Goal: Information Seeking & Learning: Learn about a topic

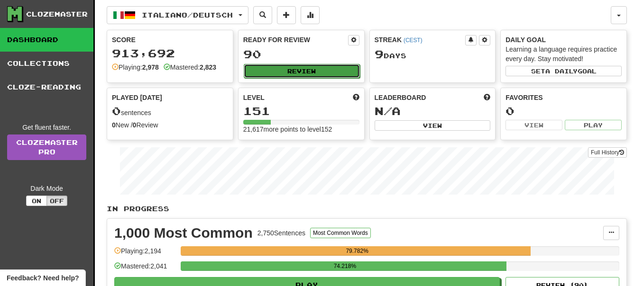
click at [312, 72] on button "Review" at bounding box center [302, 71] width 116 height 14
select select "**"
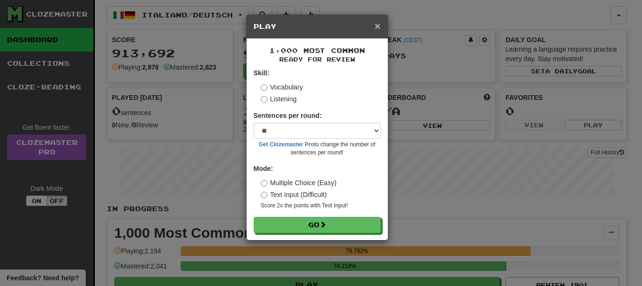
click at [379, 26] on span "×" at bounding box center [378, 25] width 6 height 11
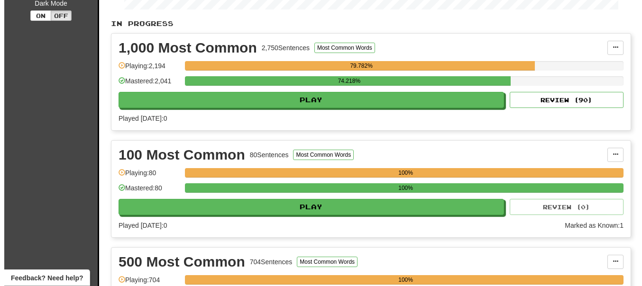
scroll to position [193, 0]
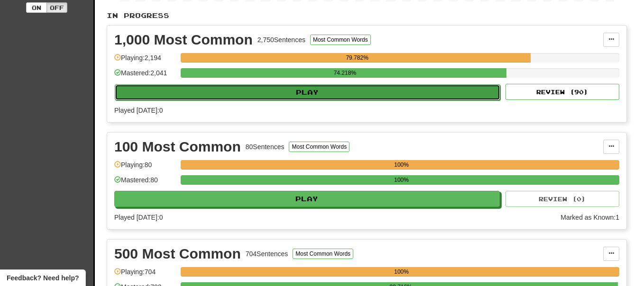
click at [310, 92] on button "Play" at bounding box center [307, 92] width 385 height 16
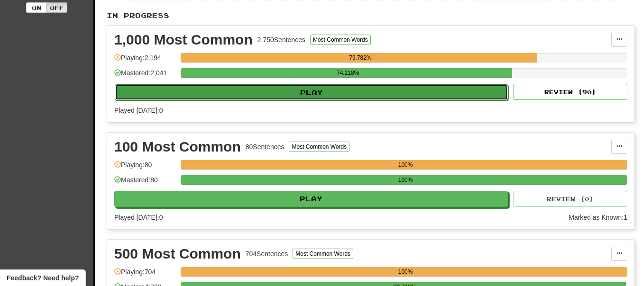
select select "**"
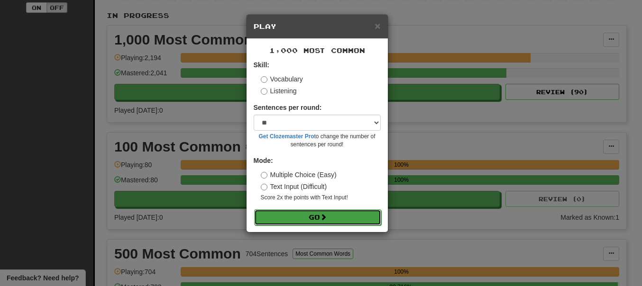
click at [309, 218] on button "Go" at bounding box center [317, 218] width 127 height 16
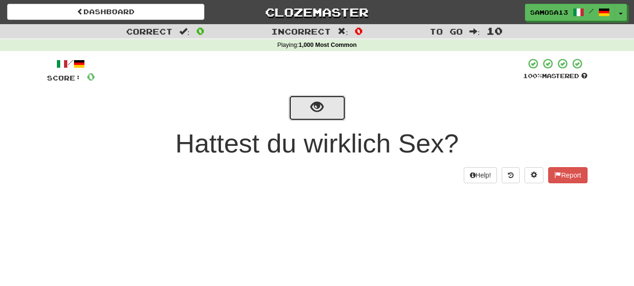
click at [320, 108] on span "show sentence" at bounding box center [317, 107] width 13 height 13
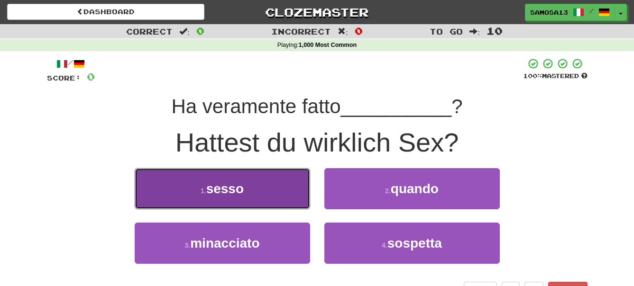
click at [235, 194] on span "sesso" at bounding box center [224, 189] width 37 height 15
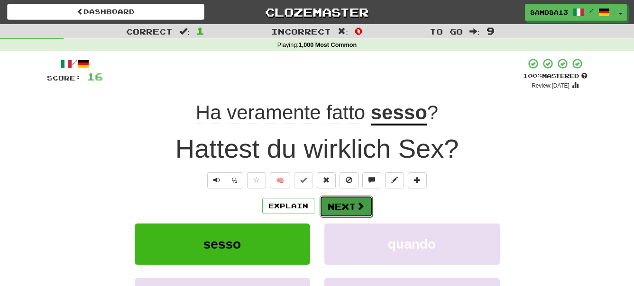
click at [346, 204] on button "Next" at bounding box center [346, 207] width 53 height 22
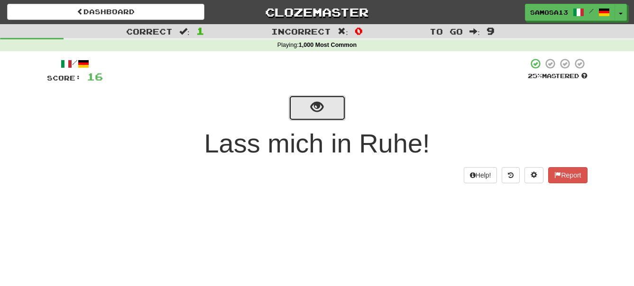
click at [318, 107] on span "show sentence" at bounding box center [317, 107] width 13 height 13
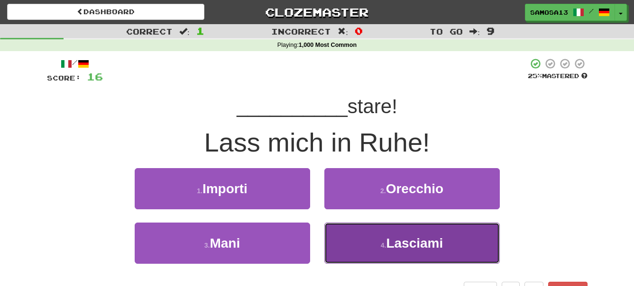
click at [419, 241] on span "Lasciami" at bounding box center [414, 243] width 57 height 15
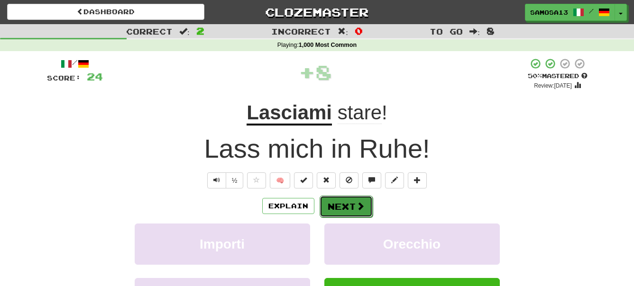
click at [348, 204] on button "Next" at bounding box center [346, 207] width 53 height 22
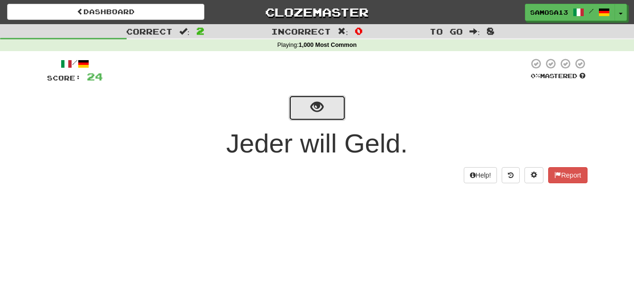
click at [315, 108] on span "show sentence" at bounding box center [317, 107] width 13 height 13
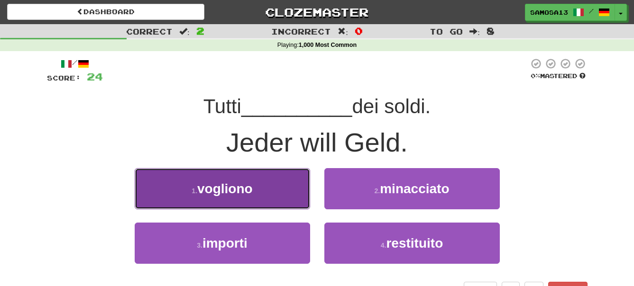
click at [240, 194] on span "vogliono" at bounding box center [224, 189] width 55 height 15
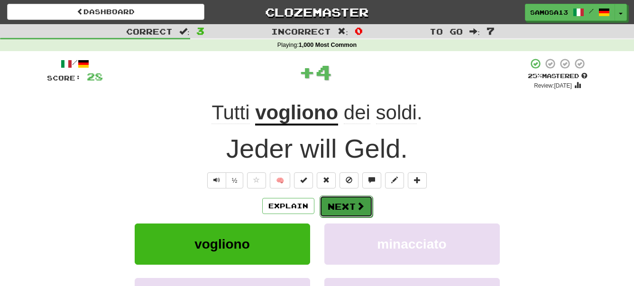
click at [353, 205] on button "Next" at bounding box center [346, 207] width 53 height 22
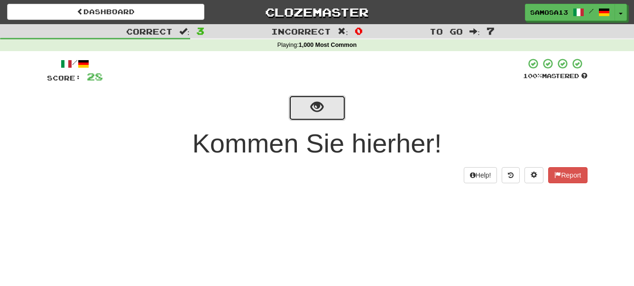
click at [318, 108] on span "show sentence" at bounding box center [317, 107] width 13 height 13
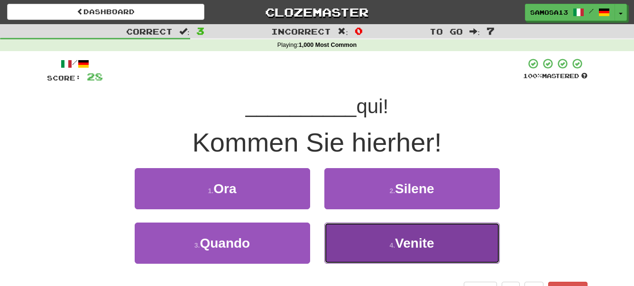
click at [443, 240] on button "4 . Venite" at bounding box center [411, 243] width 175 height 41
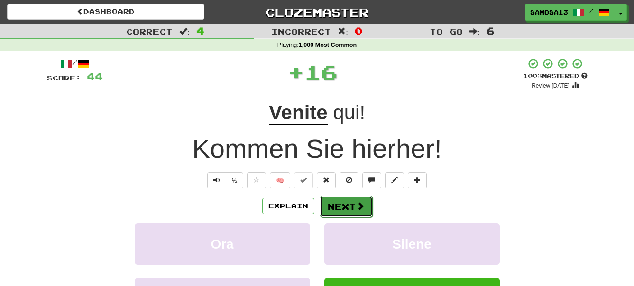
click at [348, 202] on button "Next" at bounding box center [346, 207] width 53 height 22
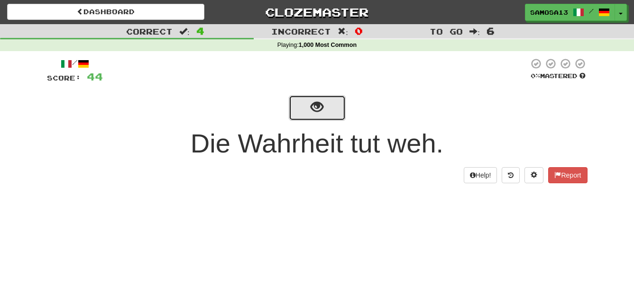
click at [318, 107] on span "show sentence" at bounding box center [317, 107] width 13 height 13
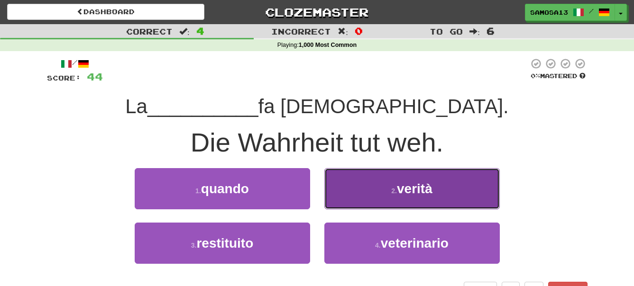
click at [404, 184] on span "verità" at bounding box center [415, 189] width 36 height 15
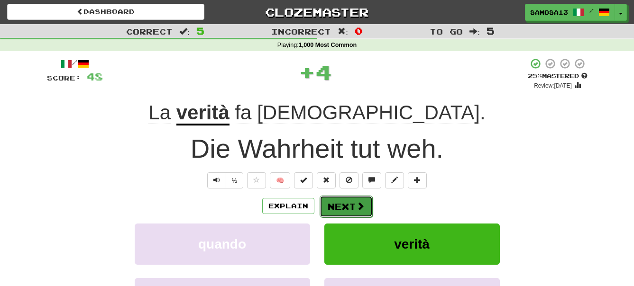
click at [330, 202] on button "Next" at bounding box center [346, 207] width 53 height 22
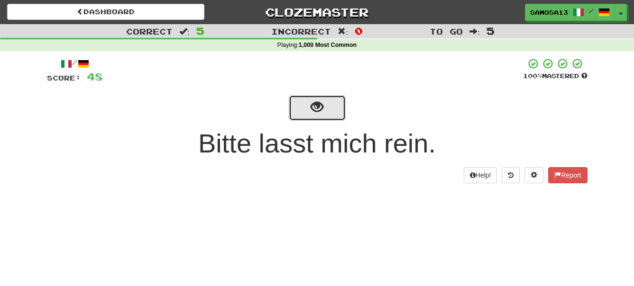
click at [320, 109] on span "show sentence" at bounding box center [317, 107] width 13 height 13
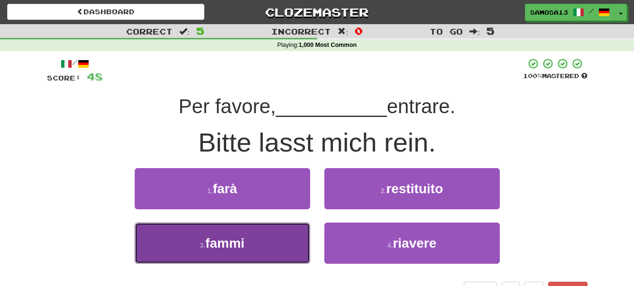
click at [266, 248] on button "3 . fammi" at bounding box center [222, 243] width 175 height 41
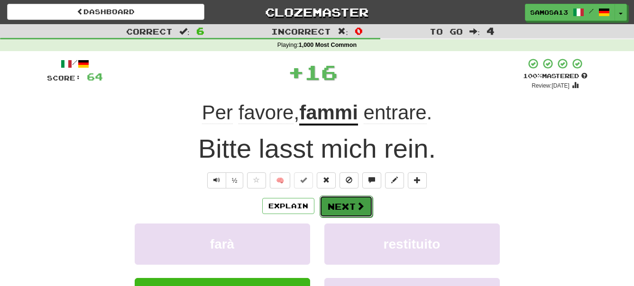
click at [338, 209] on button "Next" at bounding box center [346, 207] width 53 height 22
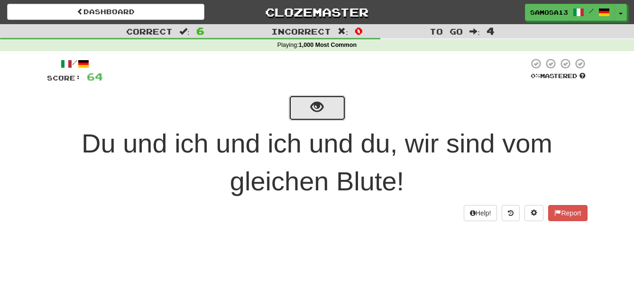
click at [312, 107] on span "show sentence" at bounding box center [317, 107] width 13 height 13
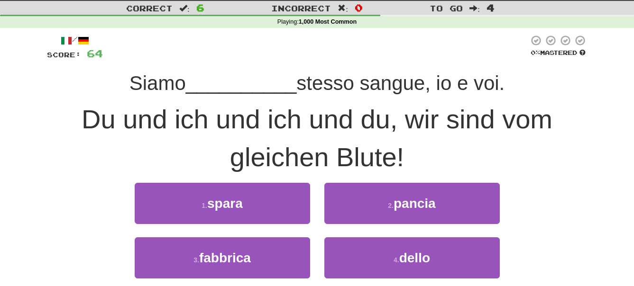
scroll to position [48, 0]
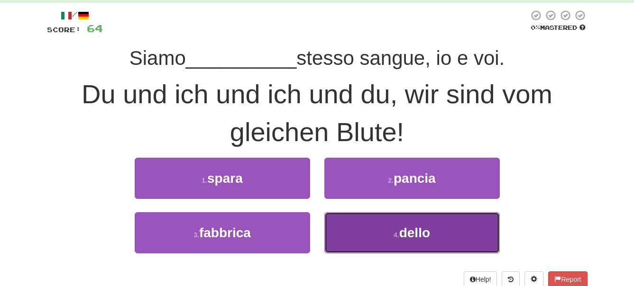
click at [432, 235] on button "4 . dello" at bounding box center [411, 232] width 175 height 41
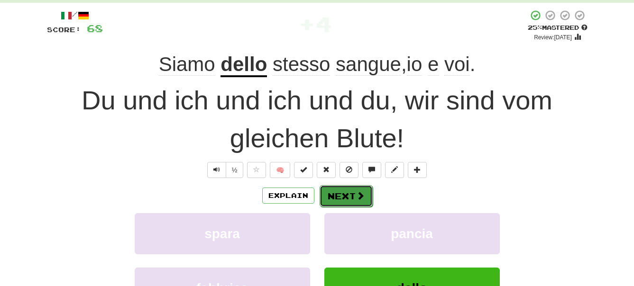
click at [346, 196] on button "Next" at bounding box center [346, 196] width 53 height 22
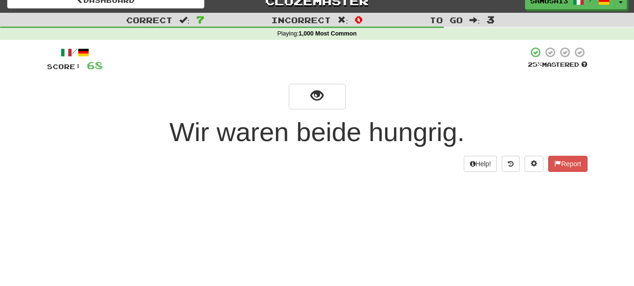
scroll to position [0, 0]
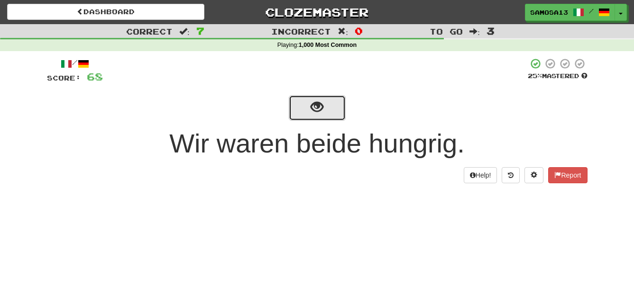
click at [311, 103] on span "show sentence" at bounding box center [317, 107] width 13 height 13
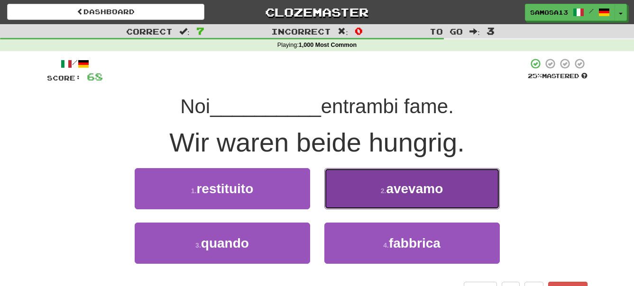
click at [402, 193] on span "avevamo" at bounding box center [414, 189] width 57 height 15
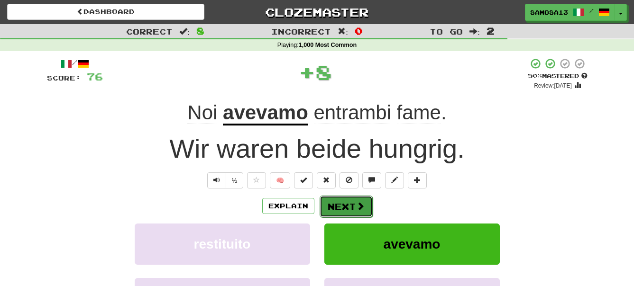
click at [347, 202] on button "Next" at bounding box center [346, 207] width 53 height 22
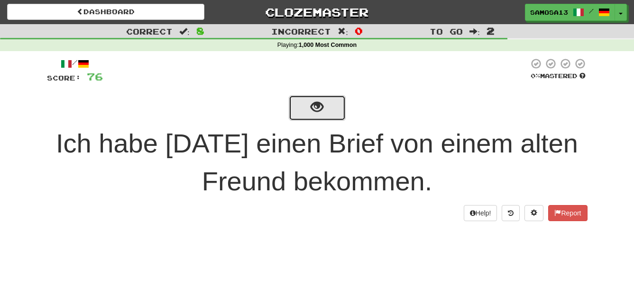
click at [315, 110] on span "show sentence" at bounding box center [317, 107] width 13 height 13
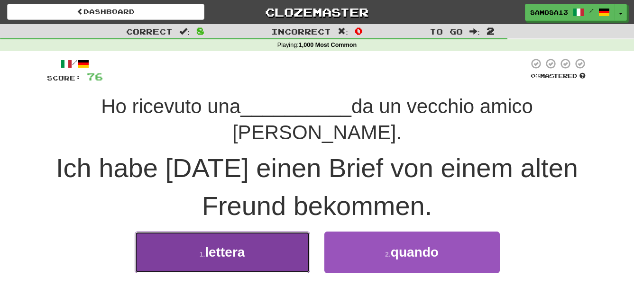
click at [278, 232] on button "1 . lettera" at bounding box center [222, 252] width 175 height 41
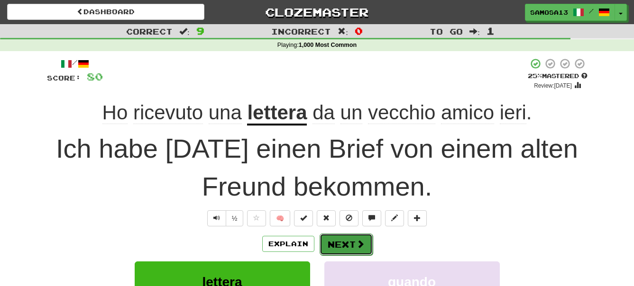
click at [347, 244] on button "Next" at bounding box center [346, 245] width 53 height 22
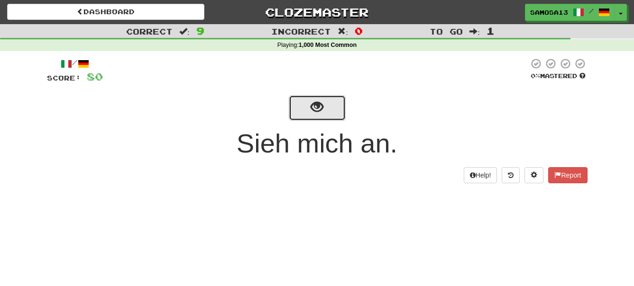
click at [321, 106] on span "show sentence" at bounding box center [317, 107] width 13 height 13
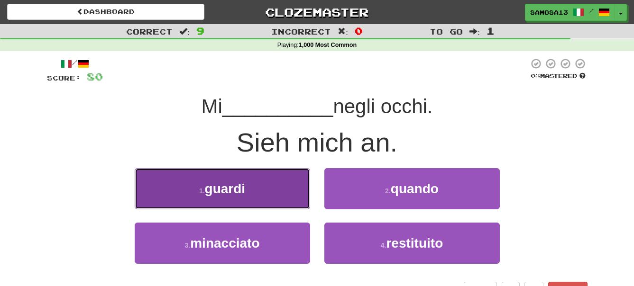
click at [262, 185] on button "1 . guardi" at bounding box center [222, 188] width 175 height 41
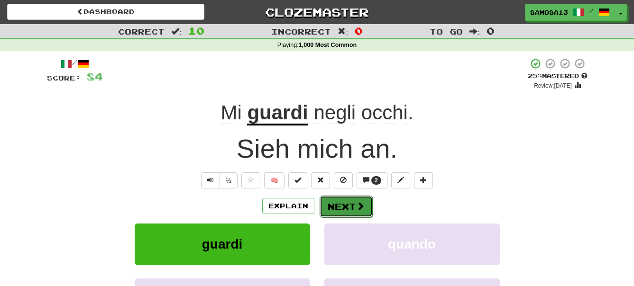
click at [339, 202] on button "Next" at bounding box center [346, 207] width 53 height 22
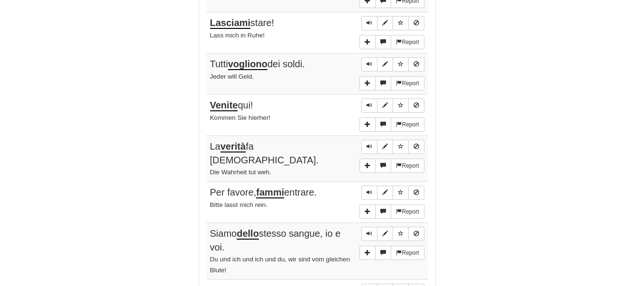
scroll to position [629, 0]
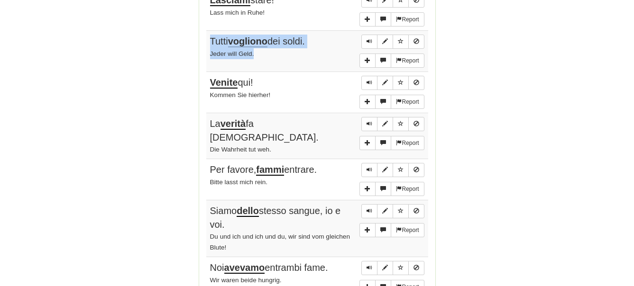
drag, startPoint x: 210, startPoint y: 42, endPoint x: 329, endPoint y: 55, distance: 119.3
click at [329, 55] on td "Report Tutti vogliono dei soldi. Jeder will Geld." at bounding box center [317, 51] width 222 height 41
copy td "Tutti vogliono dei soldi. Jeder will Geld."
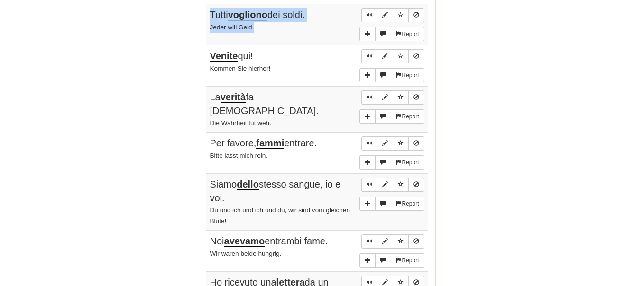
scroll to position [677, 0]
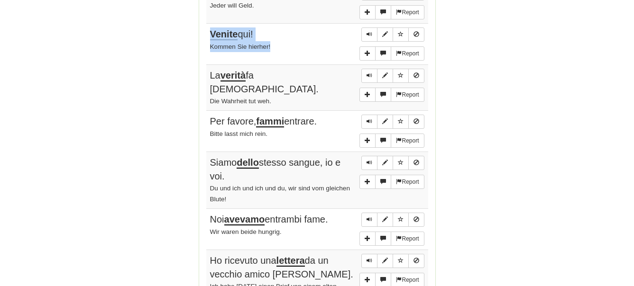
drag, startPoint x: 211, startPoint y: 33, endPoint x: 303, endPoint y: 52, distance: 94.0
click at [303, 52] on td "Report Venite qui! Kommen Sie hierher!" at bounding box center [317, 44] width 222 height 41
copy td "Venite qui! Kommen Sie hierher!"
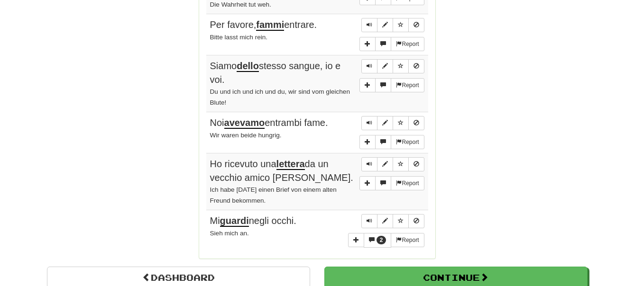
scroll to position [725, 0]
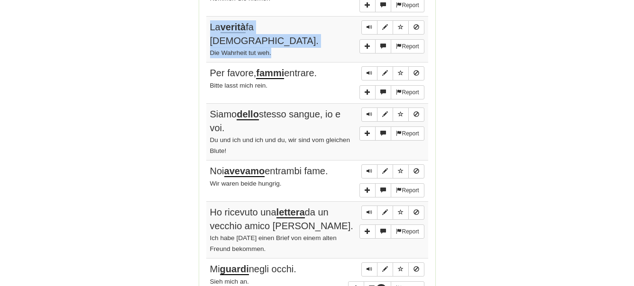
drag, startPoint x: 206, startPoint y: 25, endPoint x: 305, endPoint y: 40, distance: 100.3
click at [305, 40] on td "Report La verità fa male. Die Wahrheit tut weh." at bounding box center [317, 40] width 222 height 46
copy td "La verità fa male. Die Wahrheit tut weh."
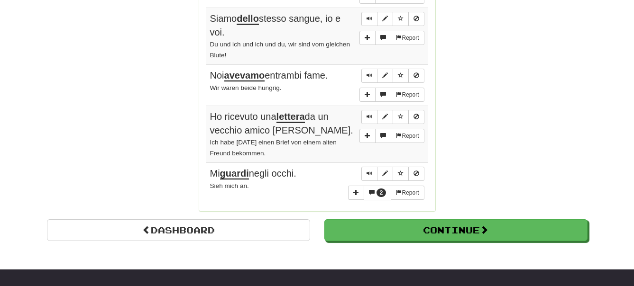
scroll to position [822, 0]
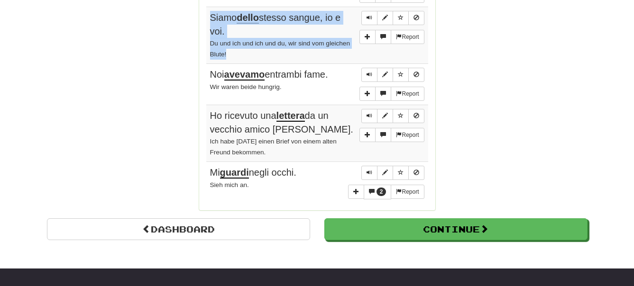
drag, startPoint x: 210, startPoint y: 10, endPoint x: 276, endPoint y: 52, distance: 78.4
click at [276, 52] on td "Report Siamo dello stesso sangue, io e voi. Du und ich und ich und du, wir sind…" at bounding box center [317, 35] width 222 height 57
copy td "Siamo dello stesso sangue, io e voi. Du und ich und ich und du, wir sind vom gl…"
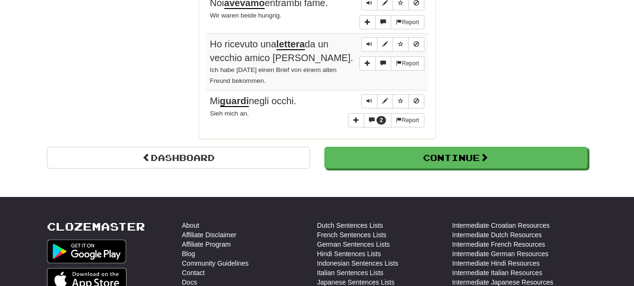
scroll to position [919, 0]
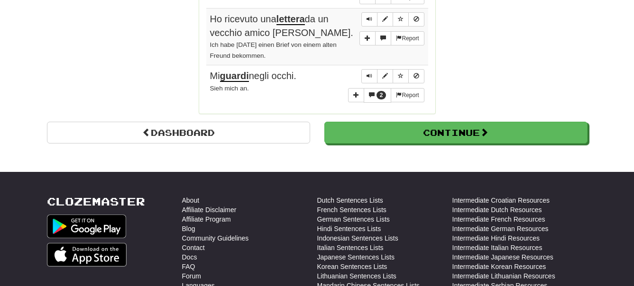
drag, startPoint x: 210, startPoint y: 13, endPoint x: 296, endPoint y: 55, distance: 95.4
click at [296, 55] on td "Report Ho ricevuto una lettera da un vecchio amico ieri. Ich habe gestern einen…" at bounding box center [317, 37] width 222 height 57
copy td "Ho ricevuto una lettera da un vecchio amico ieri. Ich habe gestern einen Brief …"
drag, startPoint x: 208, startPoint y: 69, endPoint x: 265, endPoint y: 87, distance: 59.2
click at [265, 87] on td "2 Report Mi guardi negli occhi. Sieh mich an." at bounding box center [317, 85] width 222 height 41
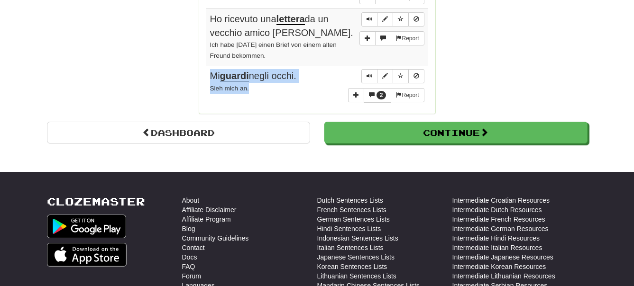
copy td "Mi guardi negli occhi. Sieh mich an."
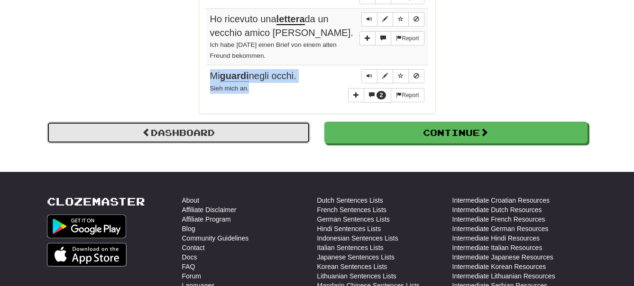
click at [275, 131] on link "Dashboard" at bounding box center [178, 133] width 263 height 22
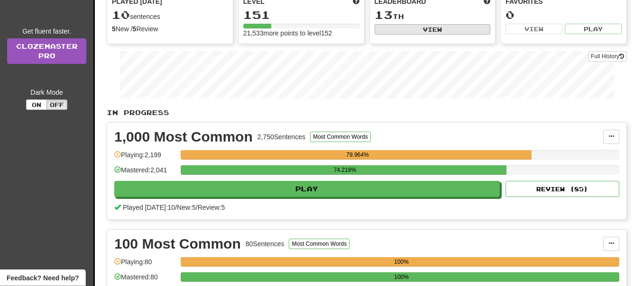
scroll to position [97, 0]
